Goal: Task Accomplishment & Management: Manage account settings

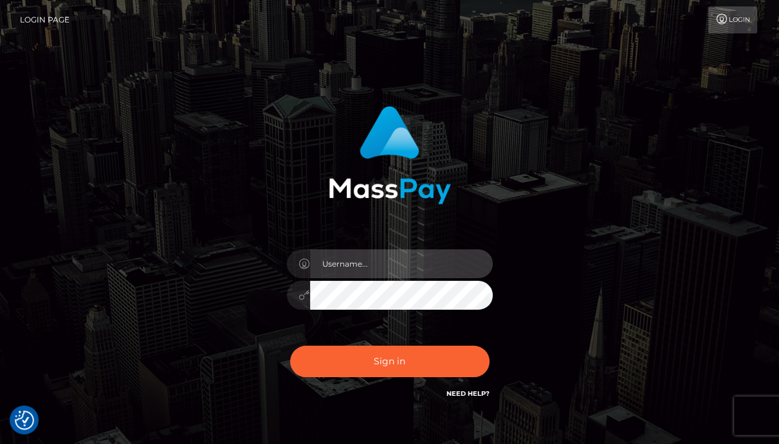
click at [363, 268] on input "text" at bounding box center [401, 264] width 183 height 29
paste input "matias.tilia"
type input "matias.tilia"
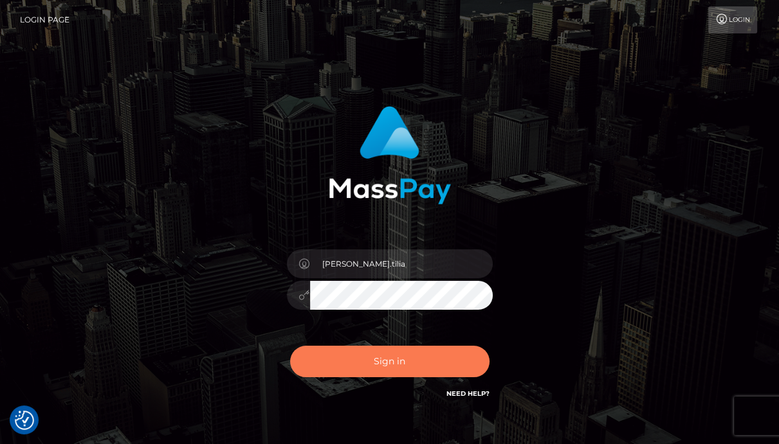
click at [372, 356] on button "Sign in" at bounding box center [389, 362] width 199 height 32
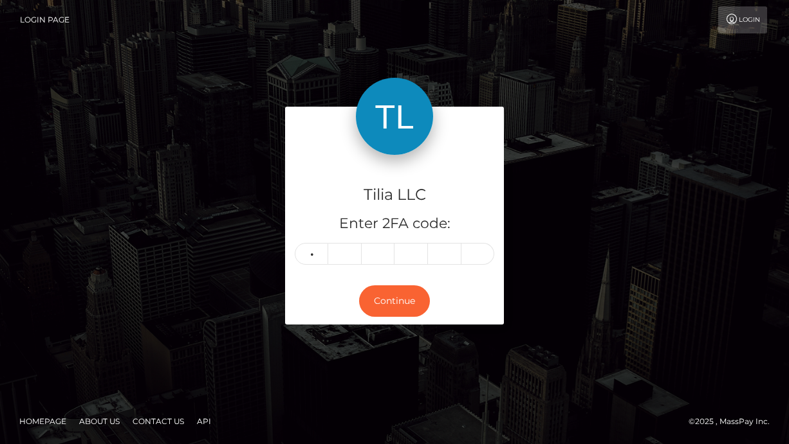
type input "6"
type input "0"
type input "6"
type input "0"
type input "1"
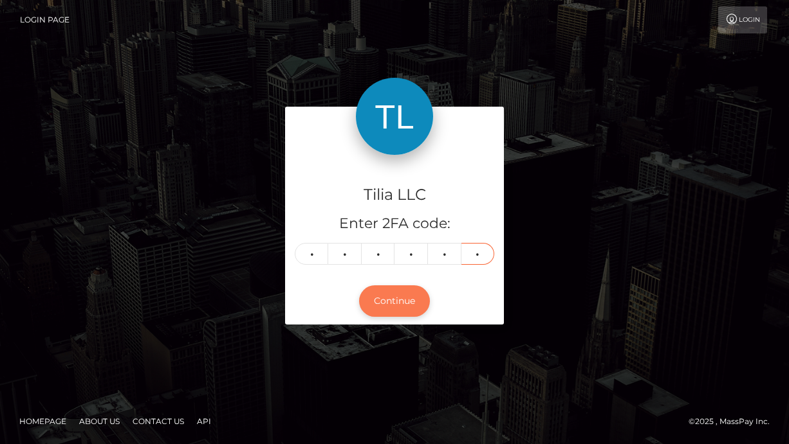
type input "2"
click at [390, 295] on button "Continue" at bounding box center [394, 302] width 71 height 32
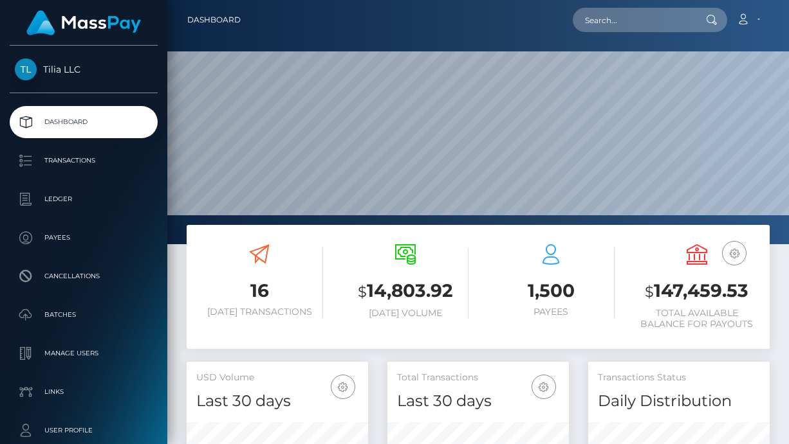
scroll to position [228, 181]
